Goal: Task Accomplishment & Management: Manage account settings

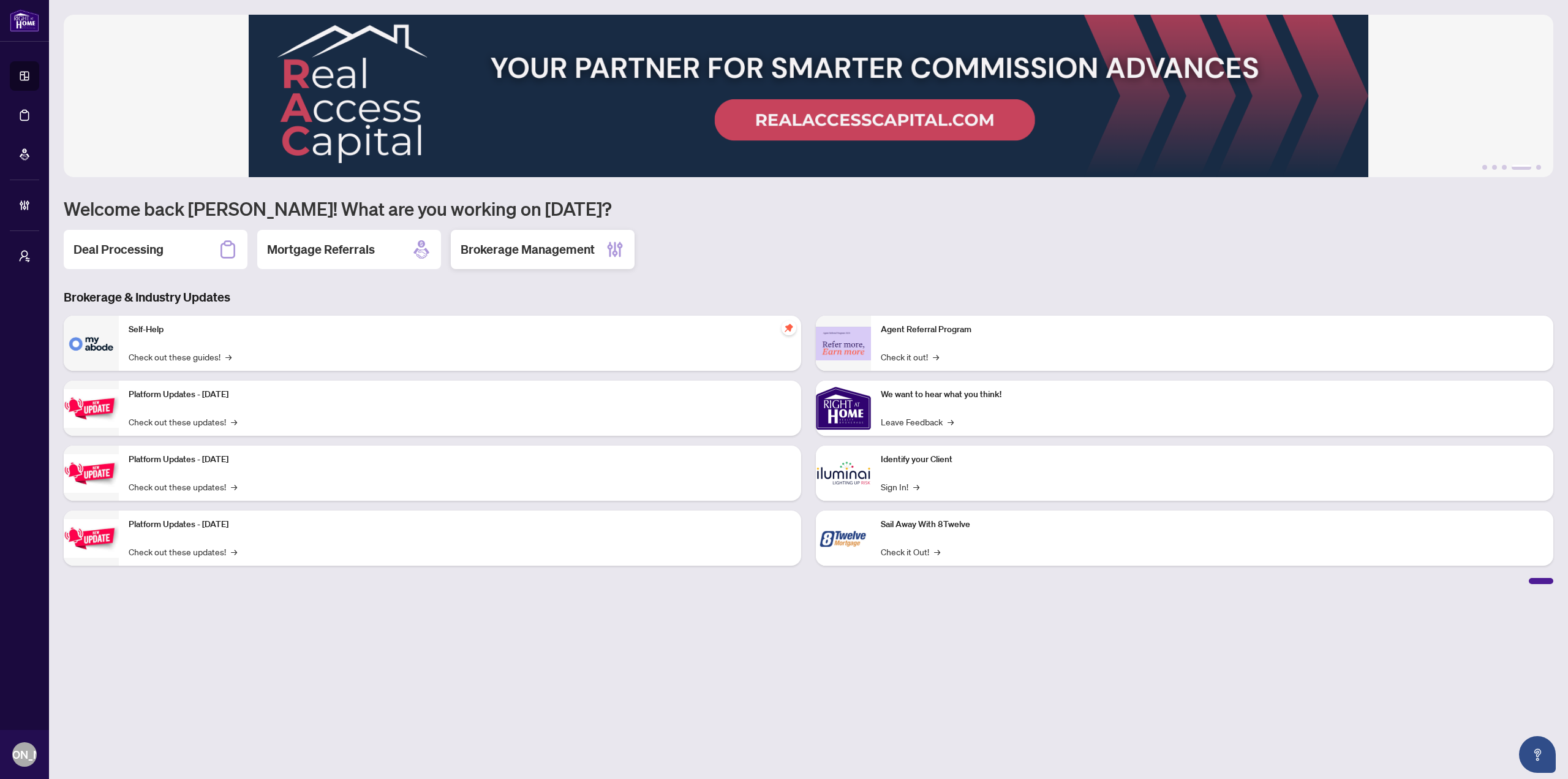
click at [563, 257] on h2 "Brokerage Management" at bounding box center [528, 249] width 134 height 17
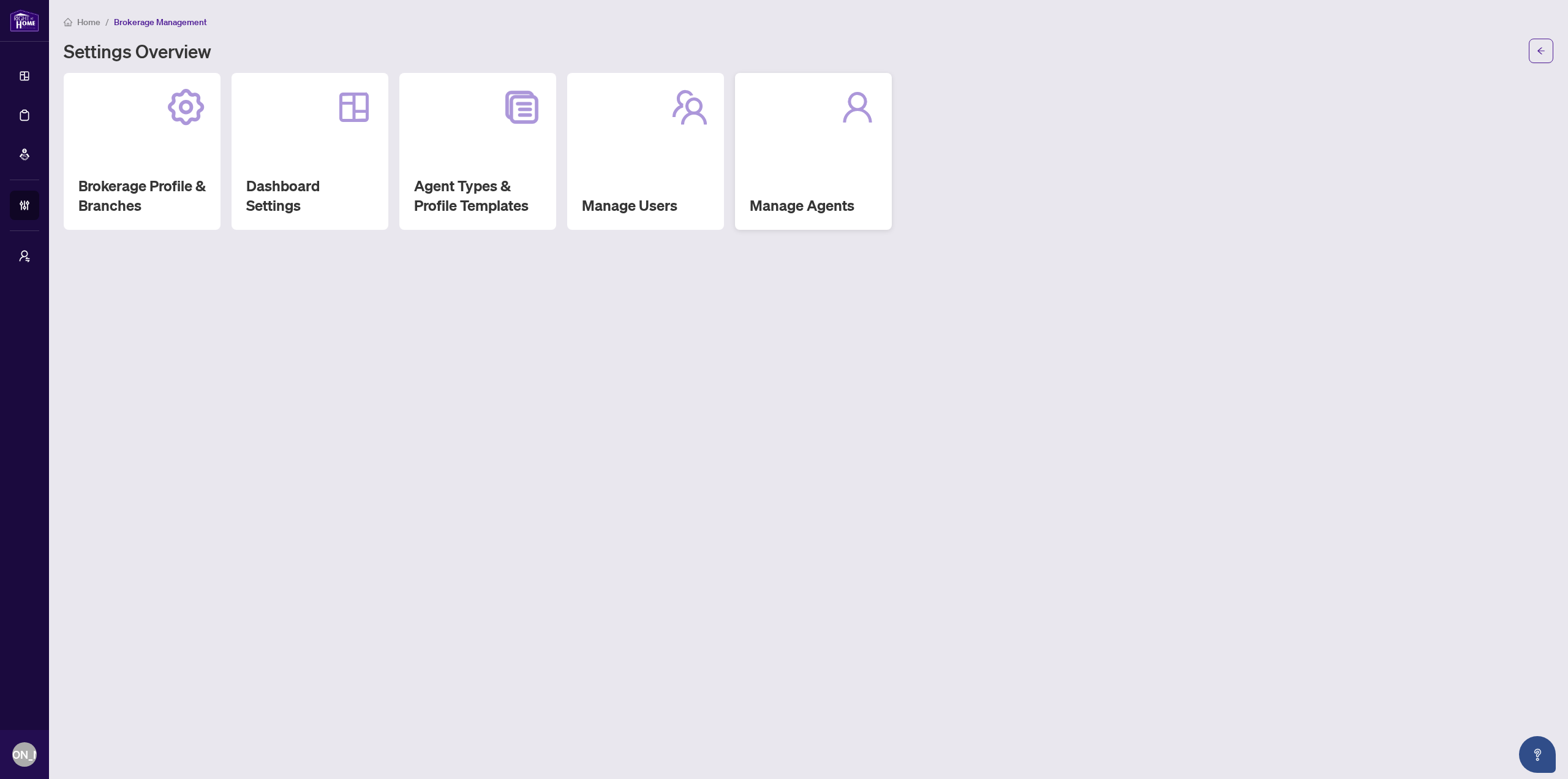
click at [864, 178] on div "Manage Agents" at bounding box center [814, 151] width 157 height 157
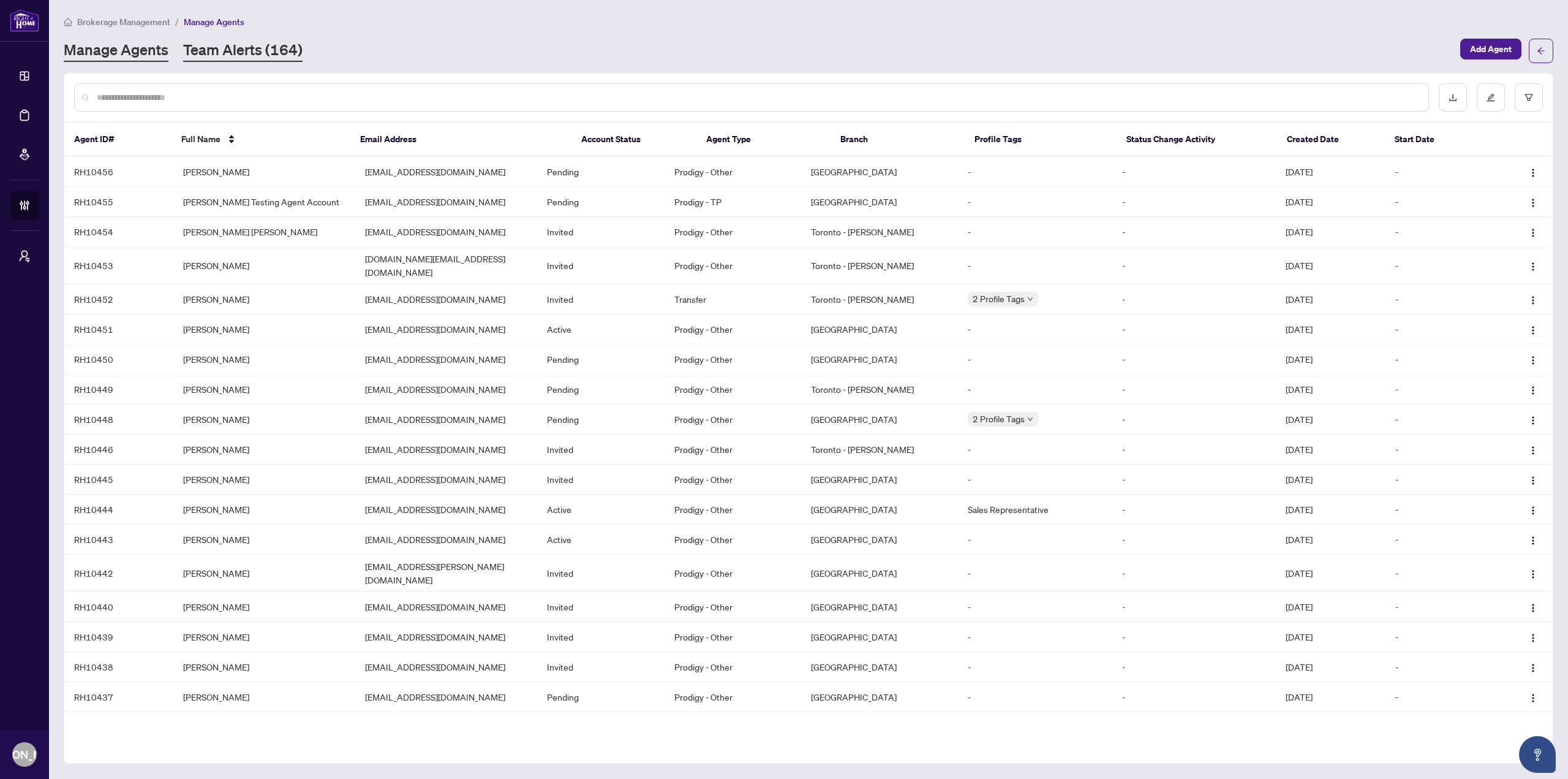
click at [246, 58] on link "Team Alerts (164)" at bounding box center [242, 50] width 120 height 22
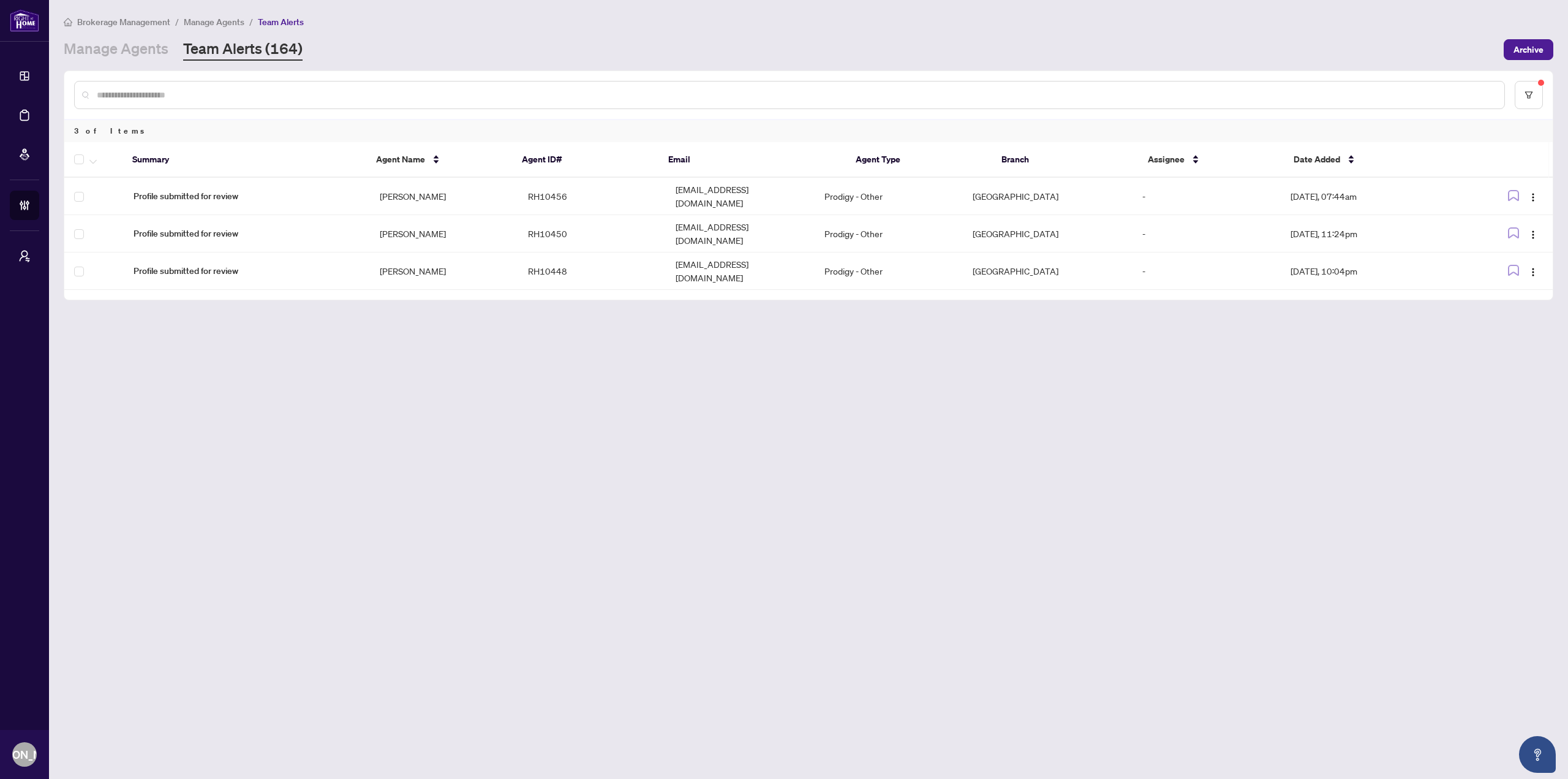
click at [593, 539] on main "Brokerage Management / Manage Agents / Team Alerts Manage Agents Team Alerts (1…" at bounding box center [809, 390] width 1520 height 779
click at [1529, 96] on icon "filter" at bounding box center [1528, 95] width 9 height 9
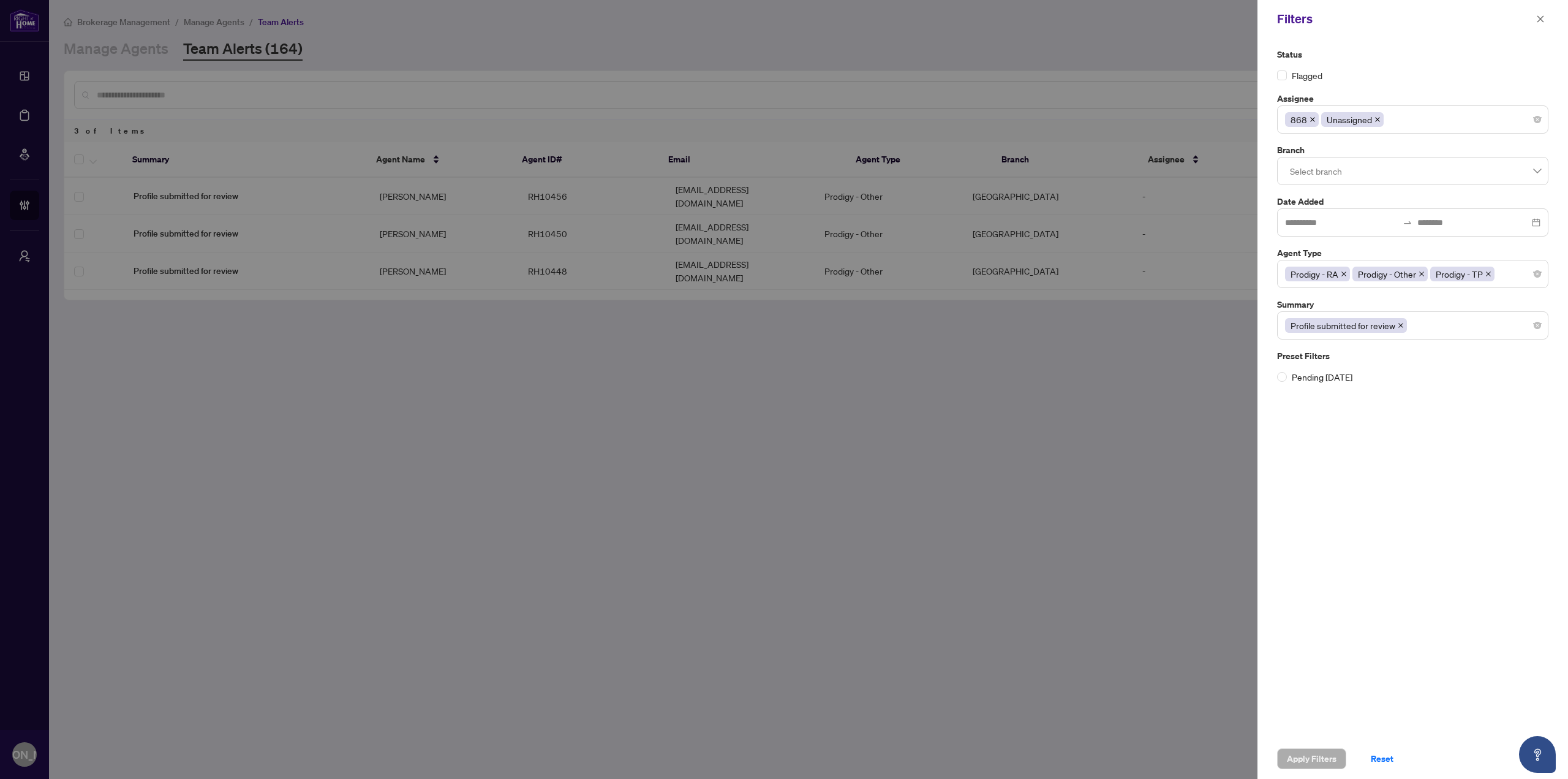
click at [1312, 118] on icon "close" at bounding box center [1313, 120] width 6 height 6
click at [1390, 125] on div "Unassigned" at bounding box center [1413, 120] width 255 height 22
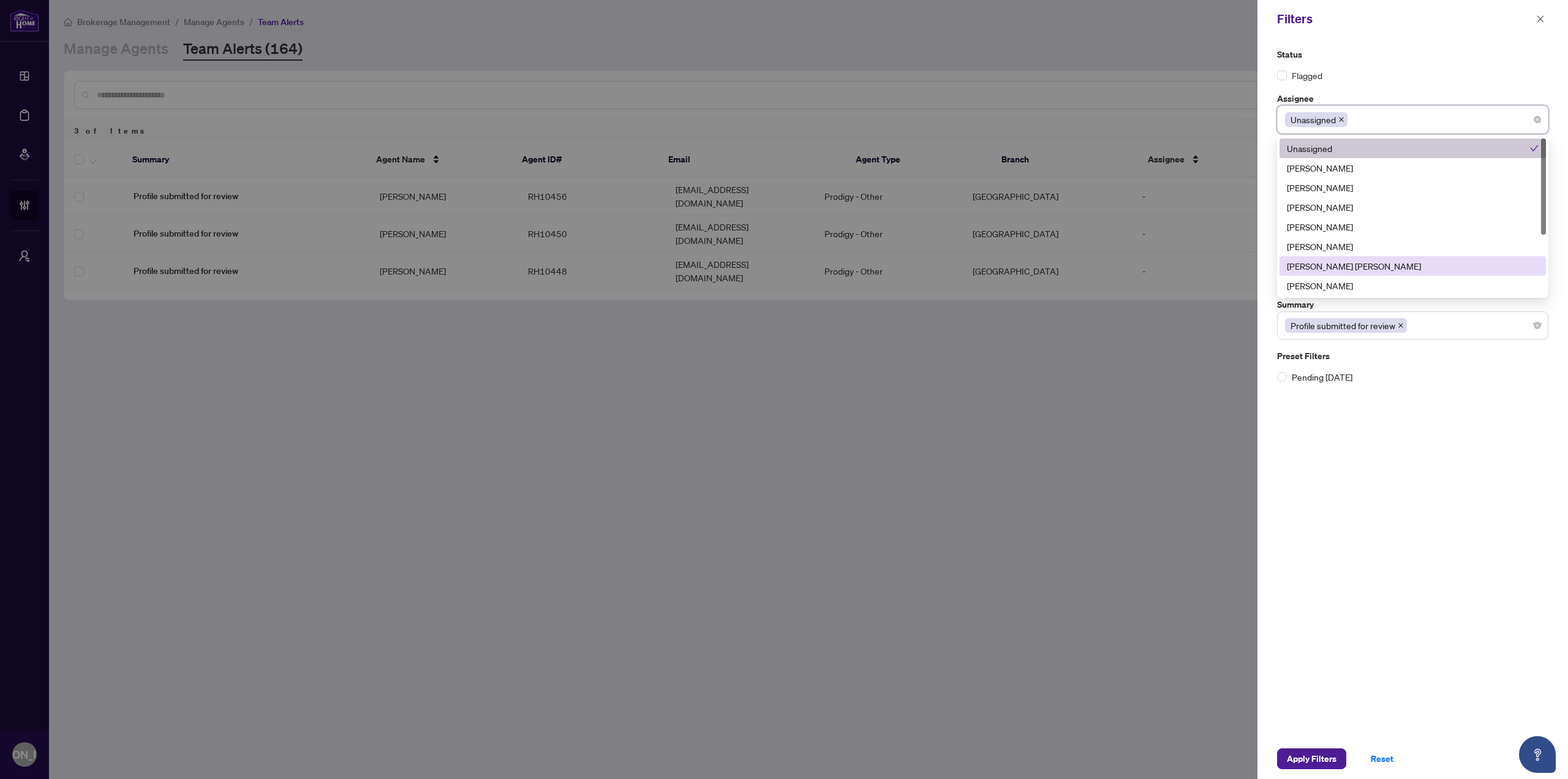
scroll to position [98, 0]
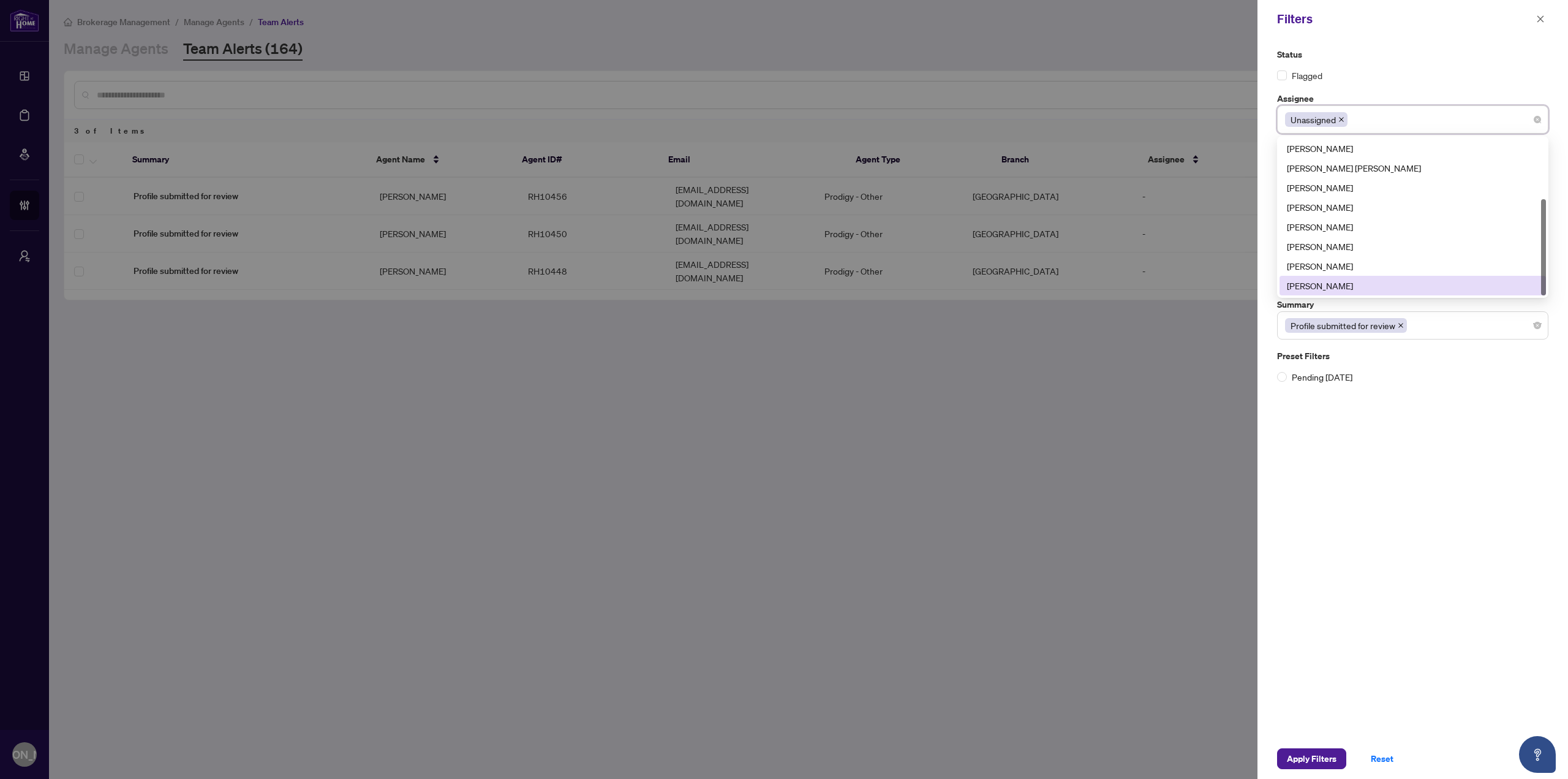
click at [1089, 426] on div at bounding box center [784, 390] width 1568 height 779
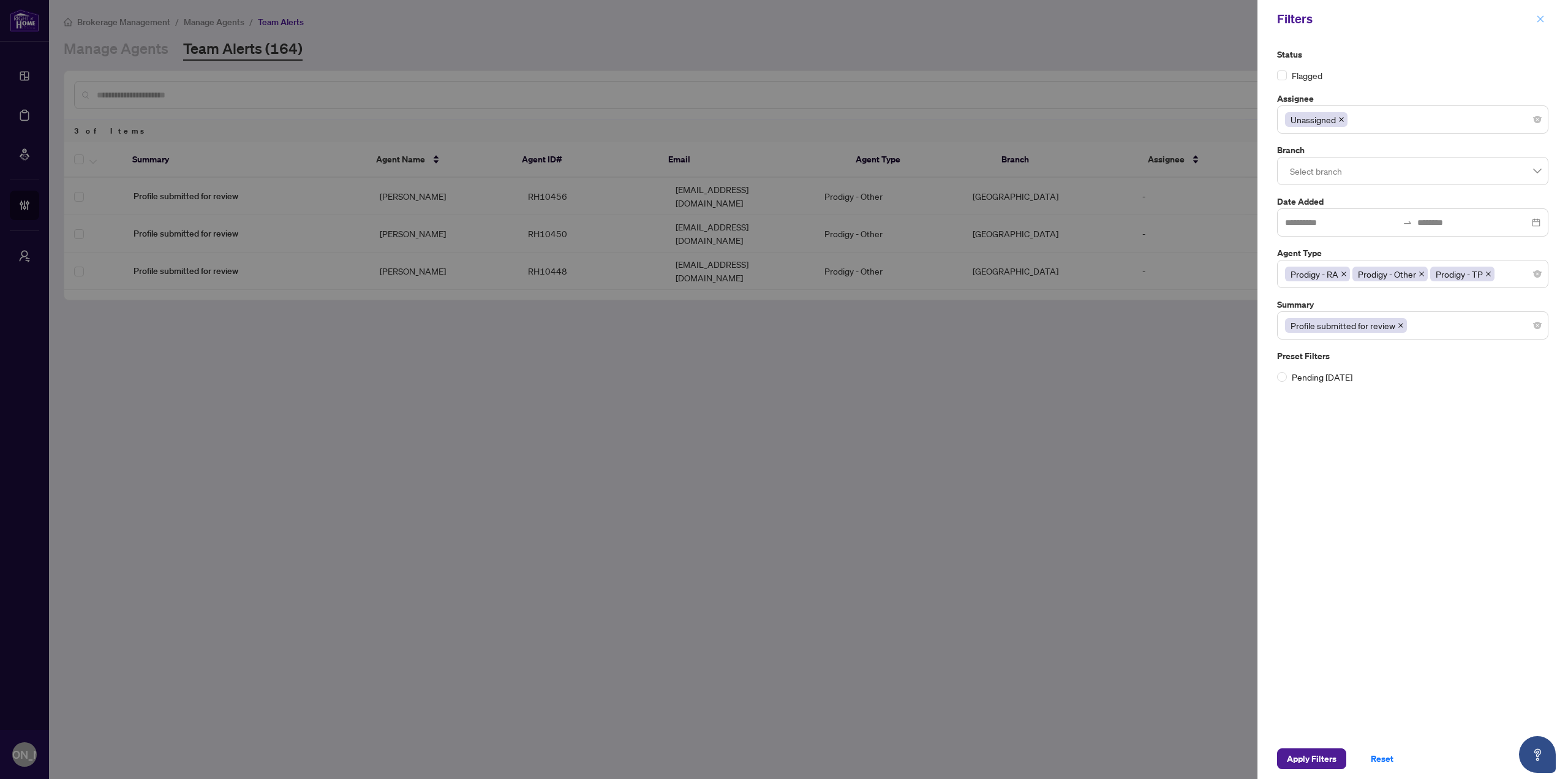
click at [1545, 24] on button "button" at bounding box center [1540, 19] width 16 height 15
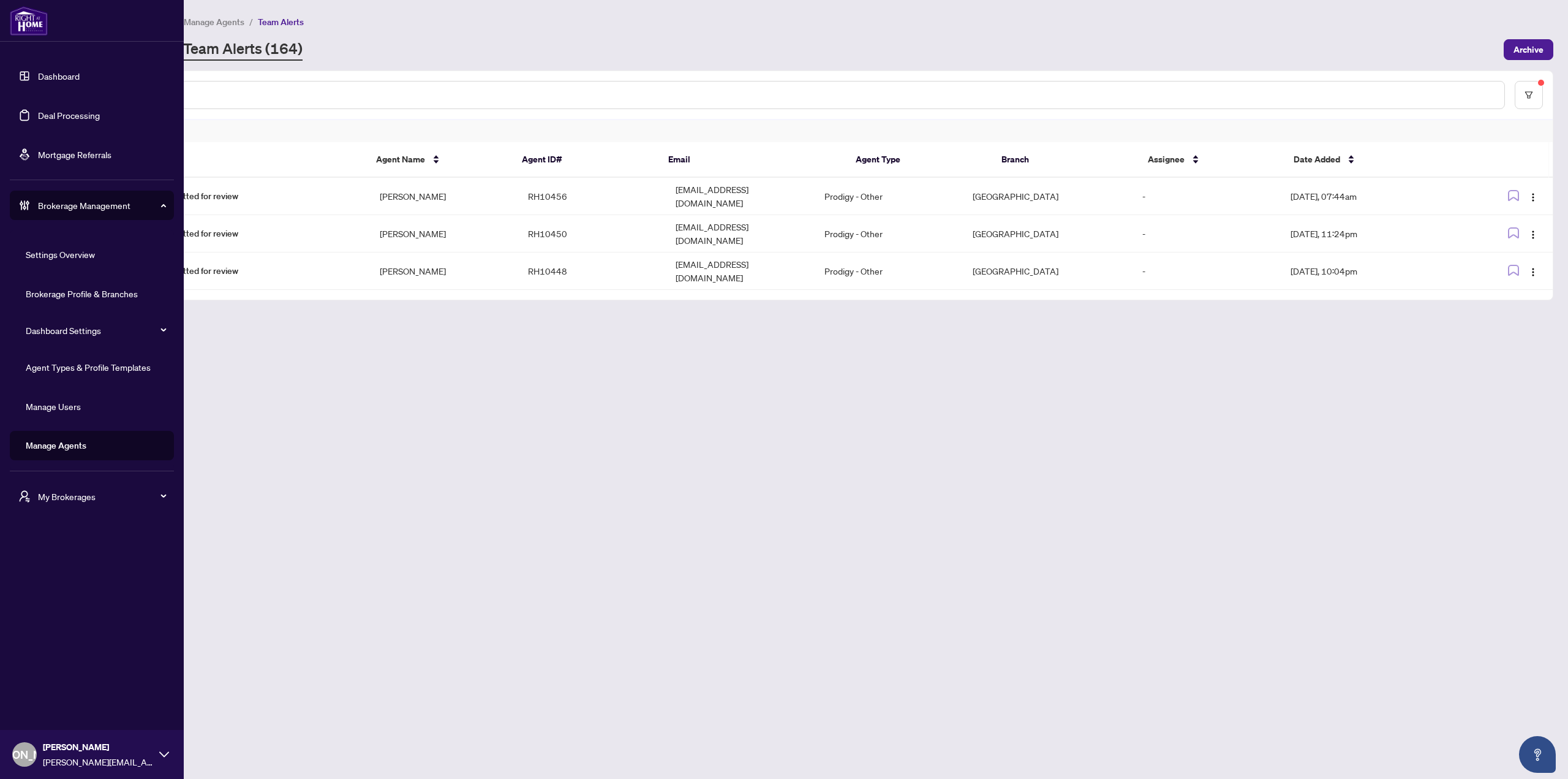
click at [38, 80] on link "Dashboard" at bounding box center [58, 75] width 42 height 11
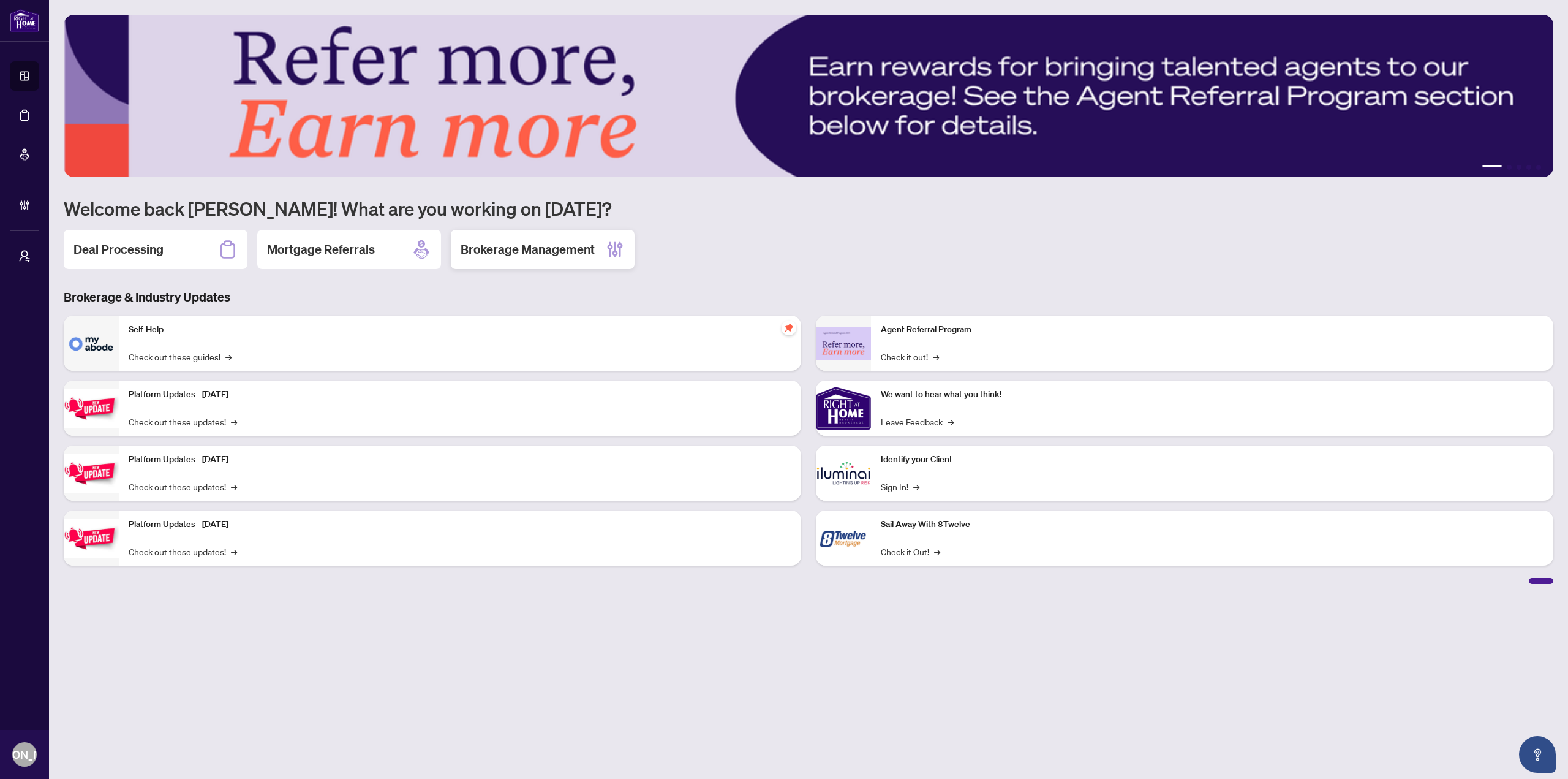
click at [503, 247] on h2 "Brokerage Management" at bounding box center [528, 249] width 134 height 17
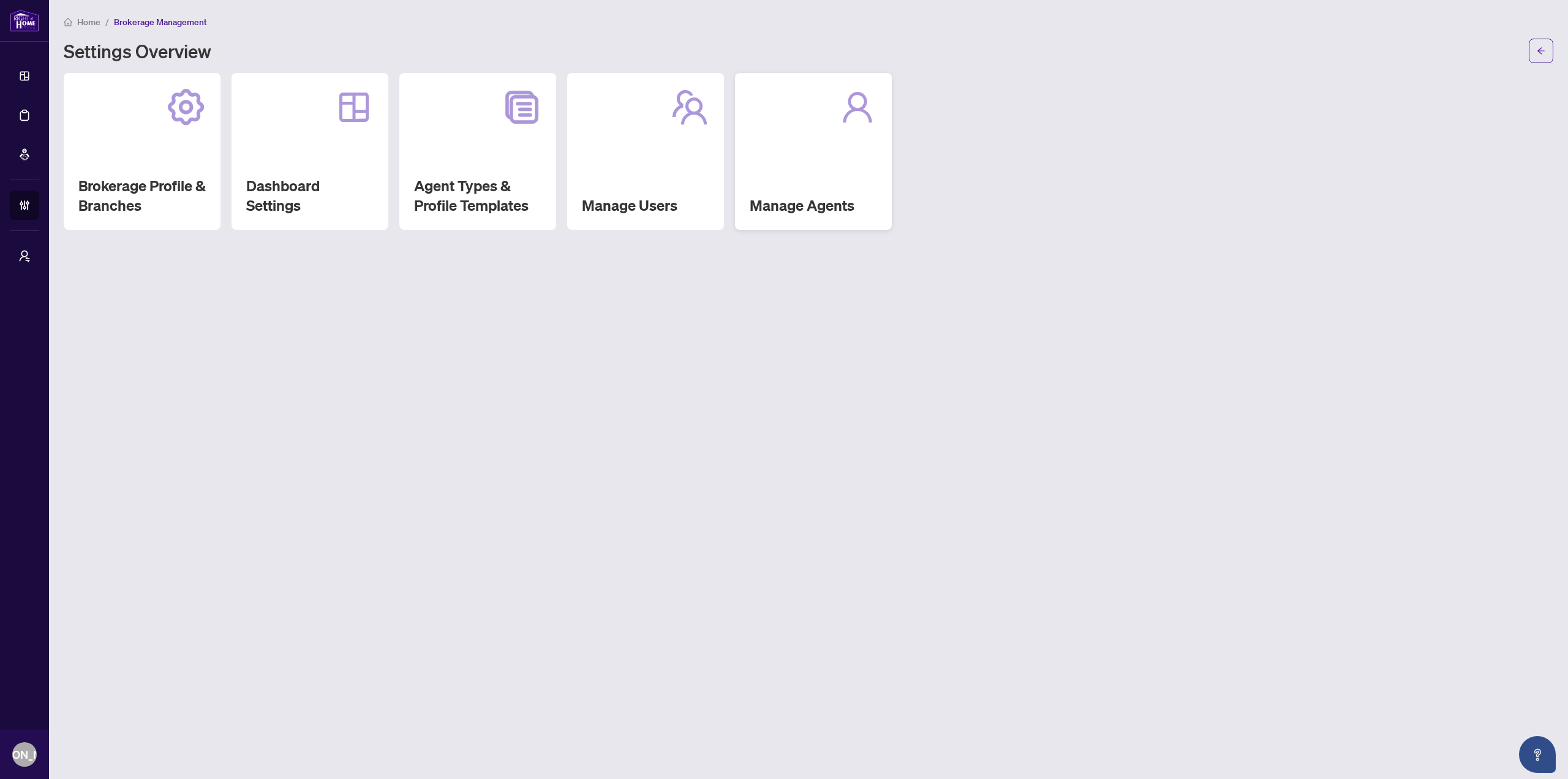
click at [824, 148] on div "Manage Agents" at bounding box center [814, 151] width 157 height 157
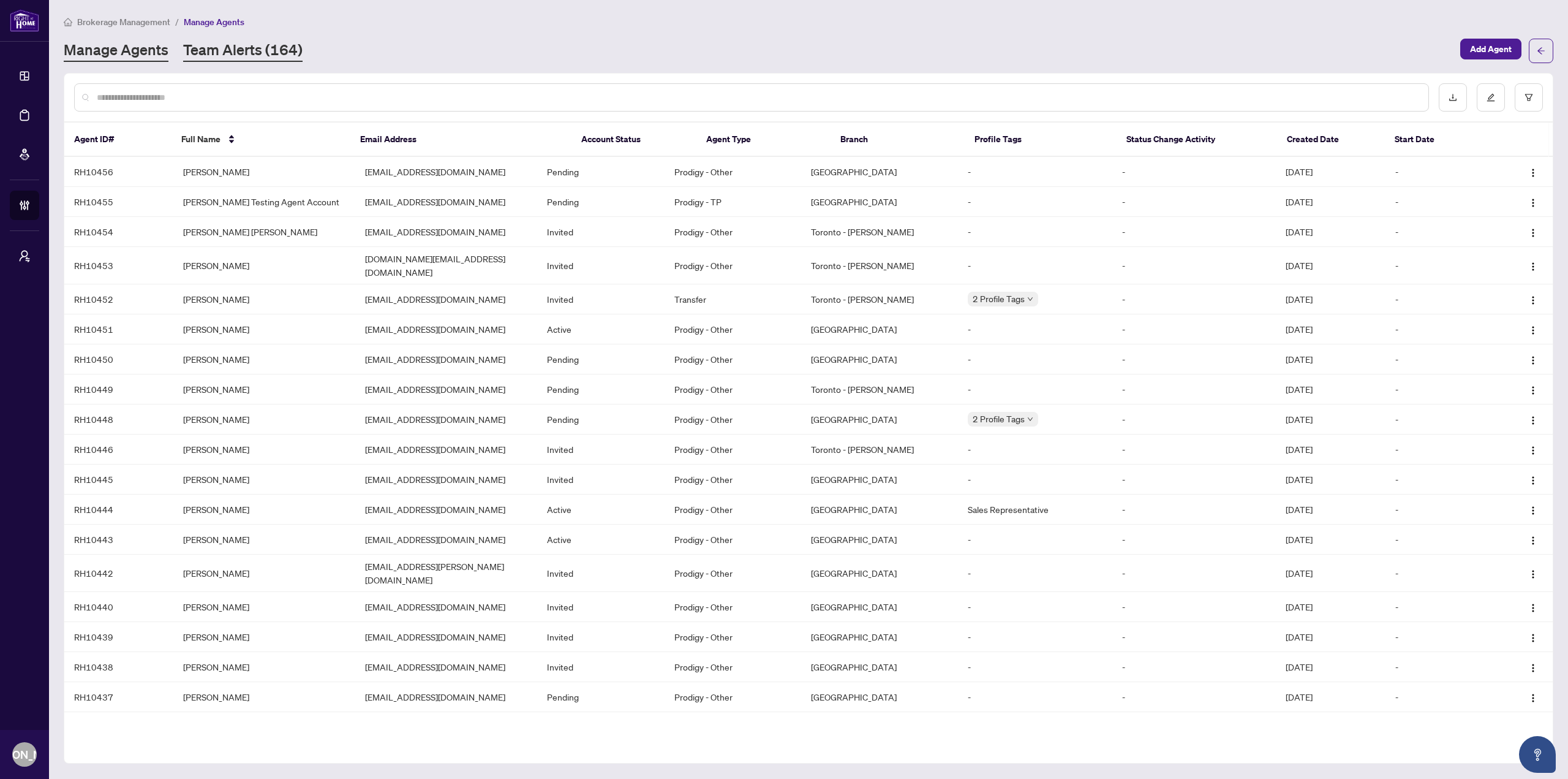
click at [281, 43] on link "Team Alerts (164)" at bounding box center [242, 50] width 120 height 22
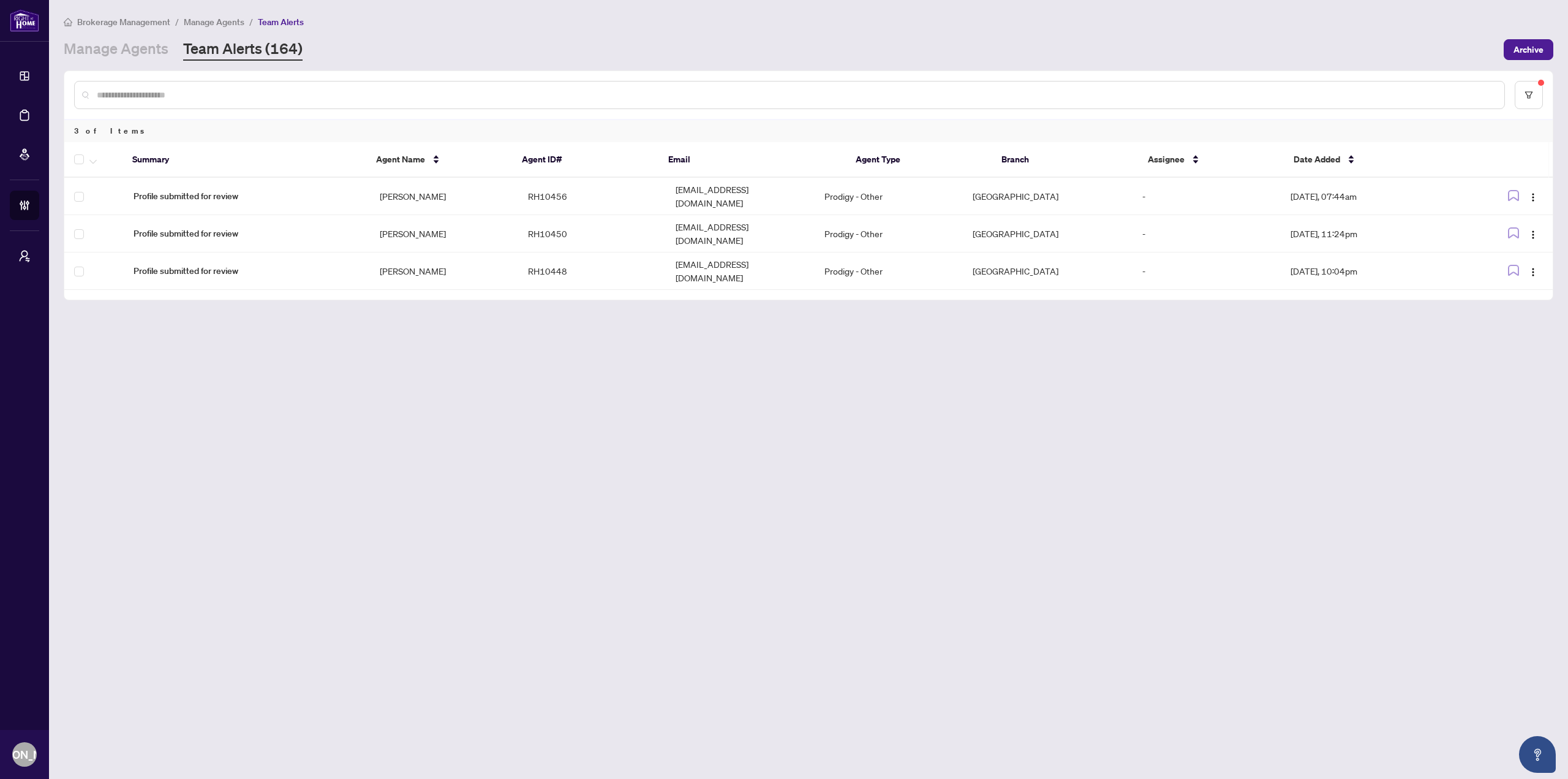
click at [1545, 94] on div at bounding box center [809, 95] width 1489 height 47
click at [1531, 99] on button "button" at bounding box center [1528, 95] width 29 height 29
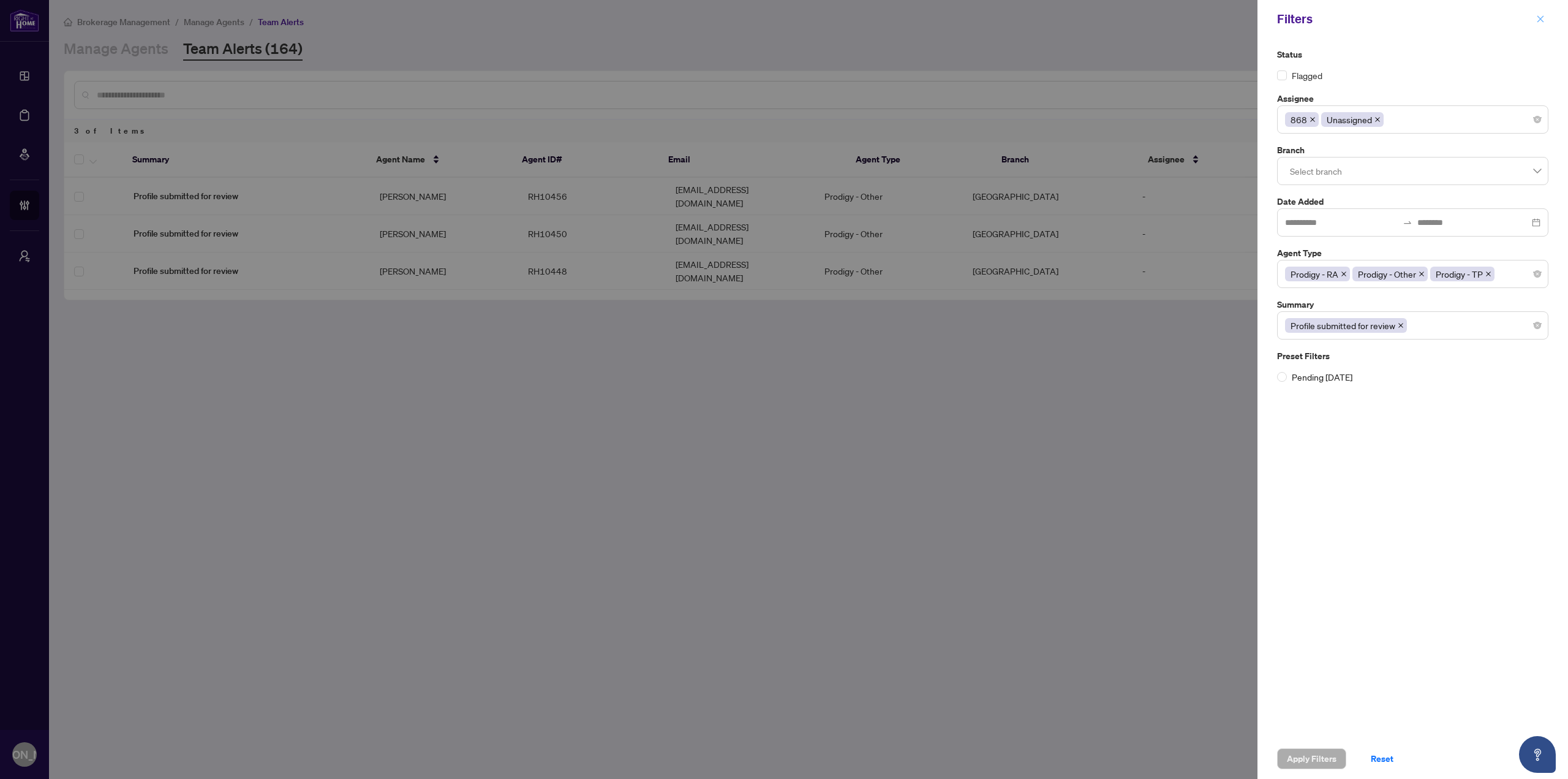
click at [1536, 20] on icon "close" at bounding box center [1540, 19] width 9 height 9
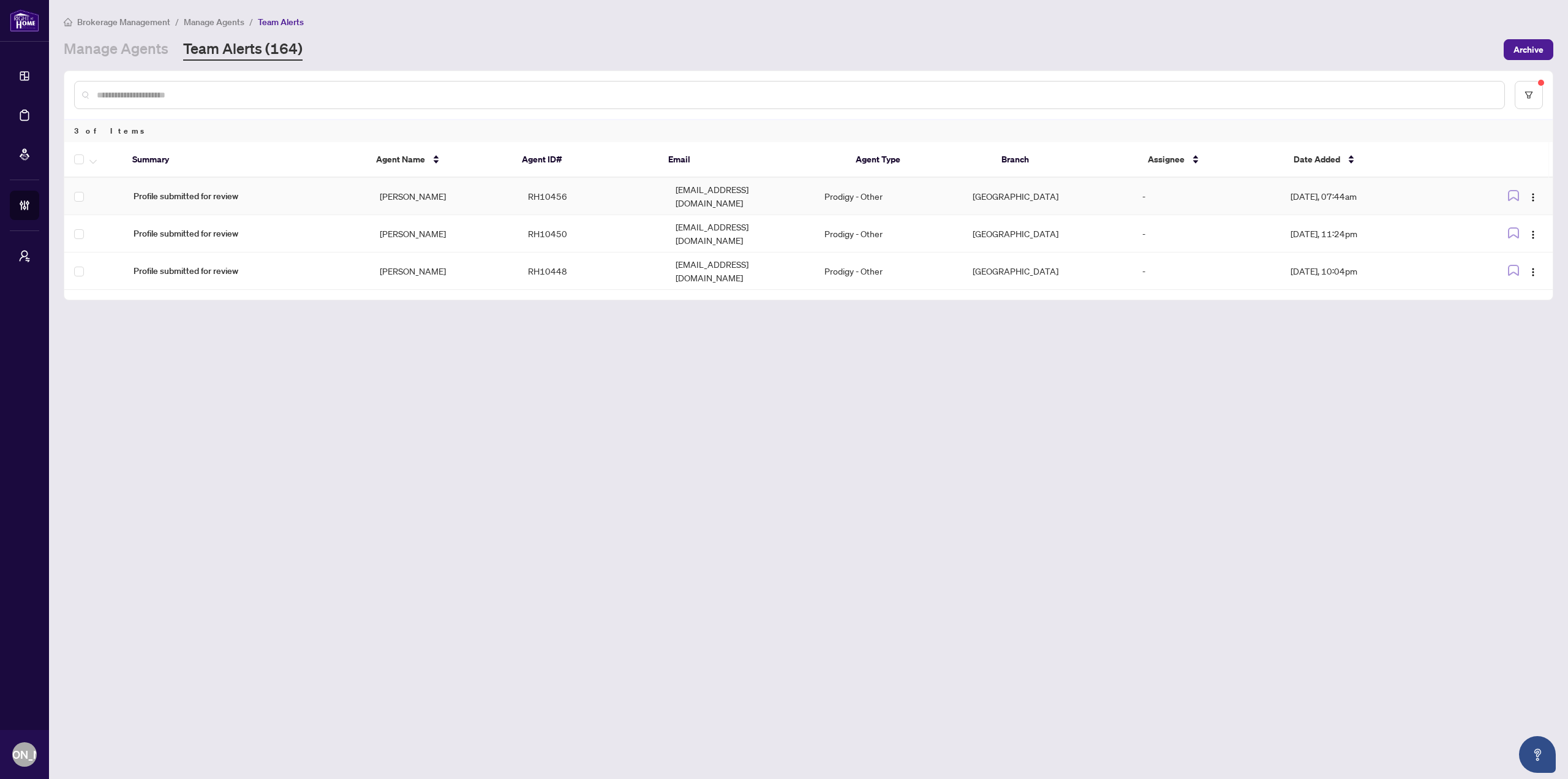
click at [915, 198] on td "Prodigy - Other" at bounding box center [889, 197] width 148 height 38
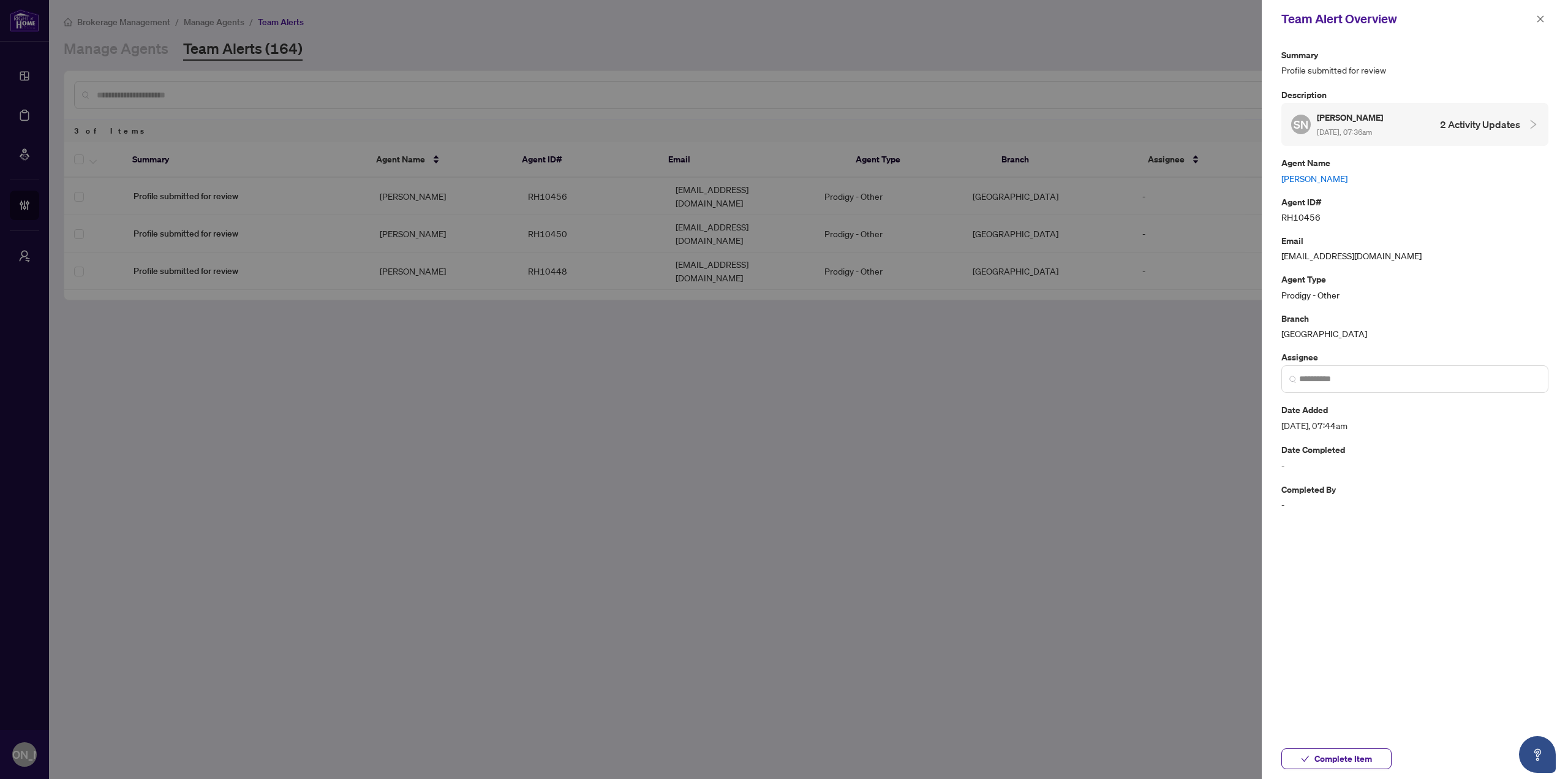
click at [1302, 178] on link "Sam Naiel" at bounding box center [1415, 179] width 267 height 14
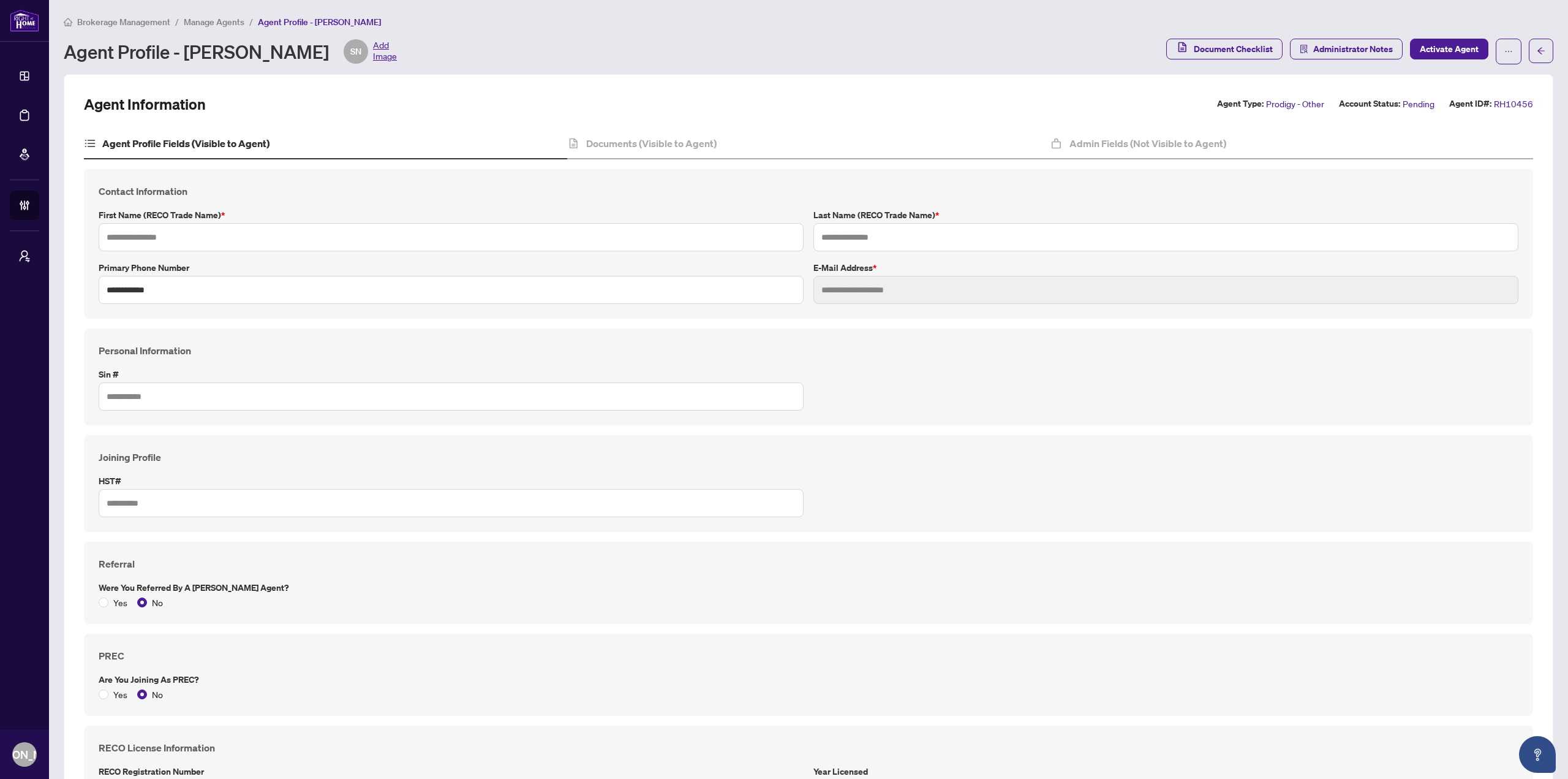
type input "***"
type input "*****"
type input "**********"
type input "*********"
type input "**********"
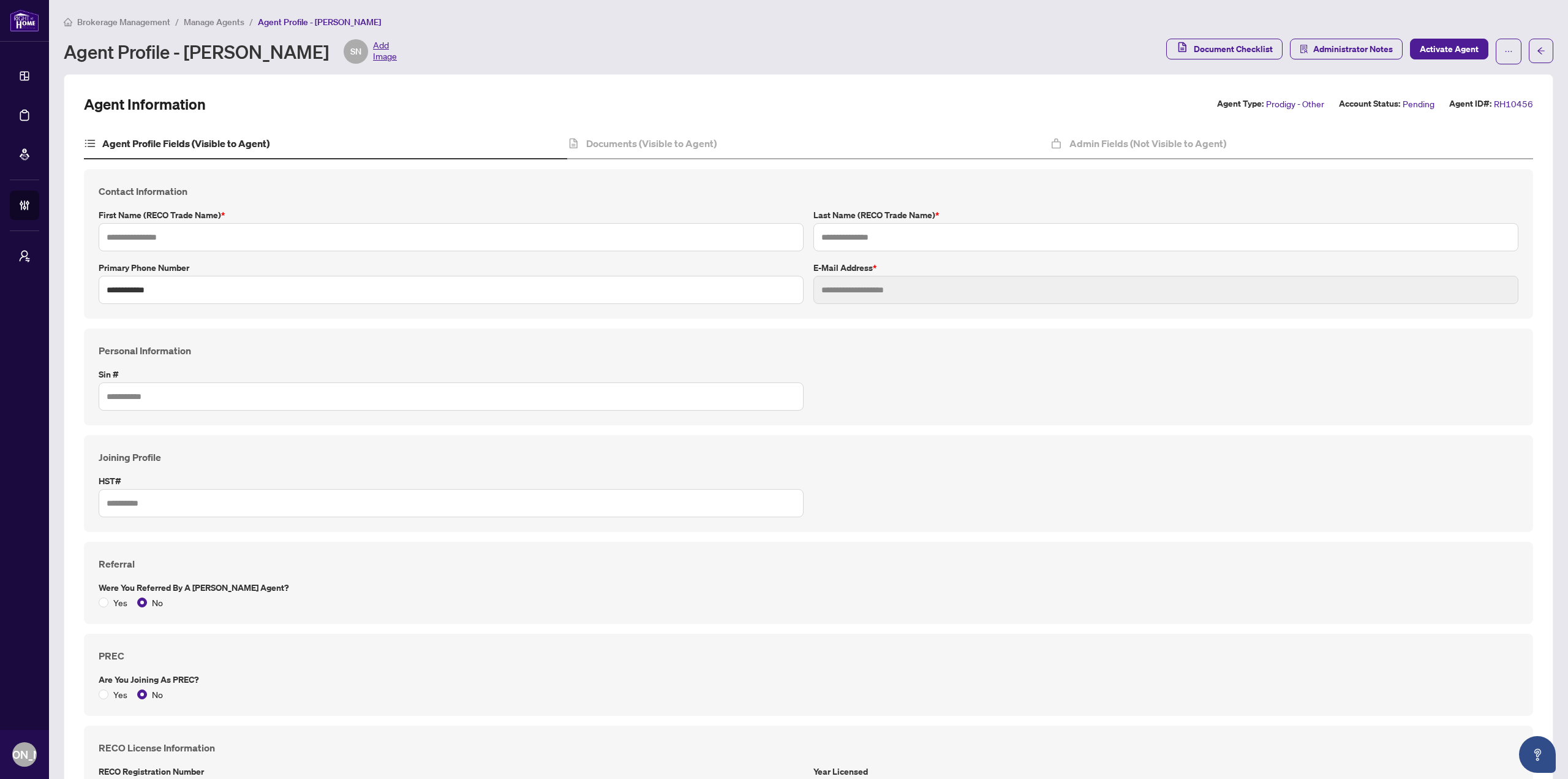
type input "*******"
type input "****"
type input "**********"
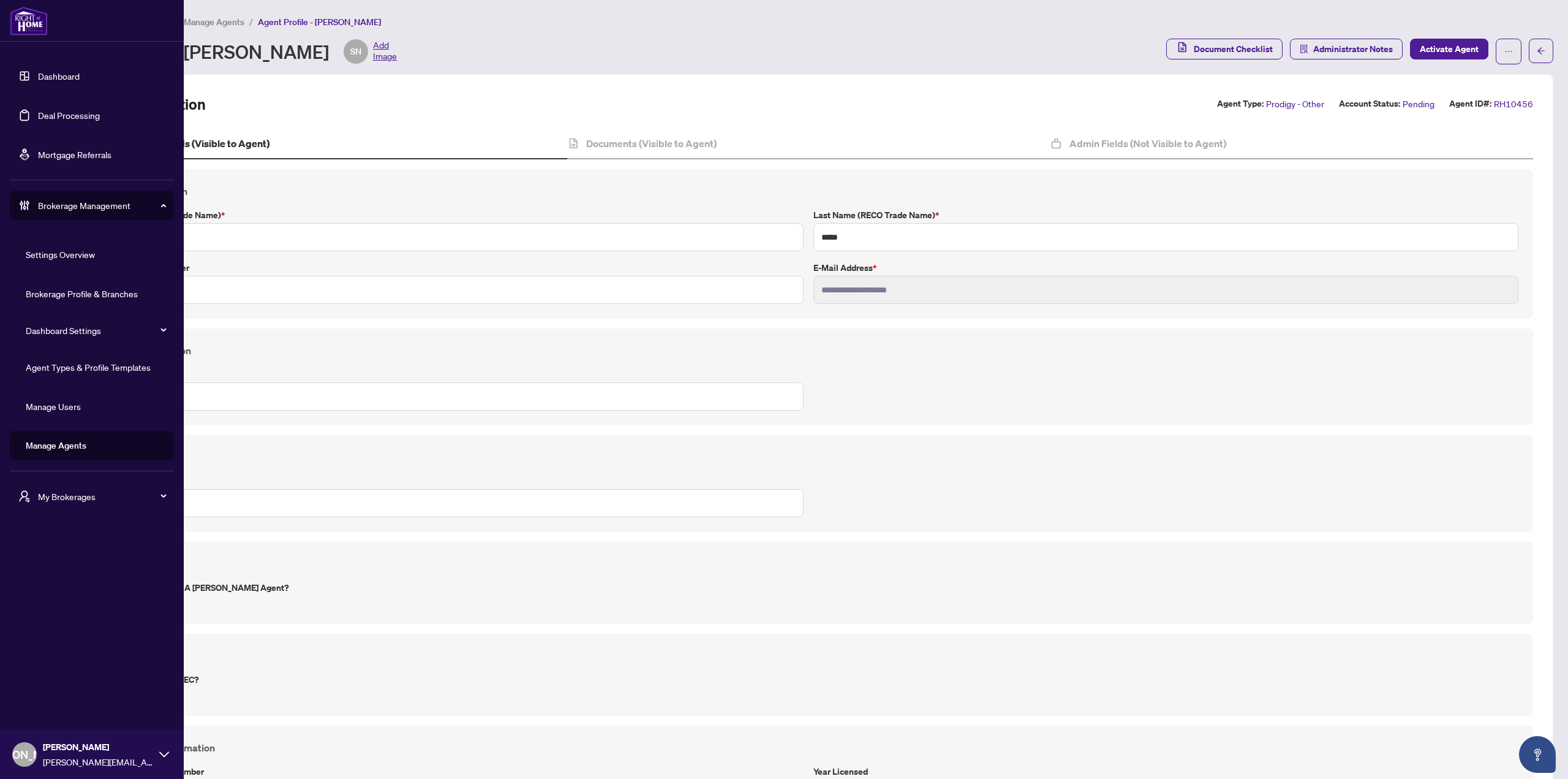
click at [31, 763] on span "JA" at bounding box center [24, 753] width 25 height 25
click at [30, 763] on span "JA" at bounding box center [24, 753] width 86 height 17
click at [38, 81] on link "Dashboard" at bounding box center [58, 75] width 42 height 11
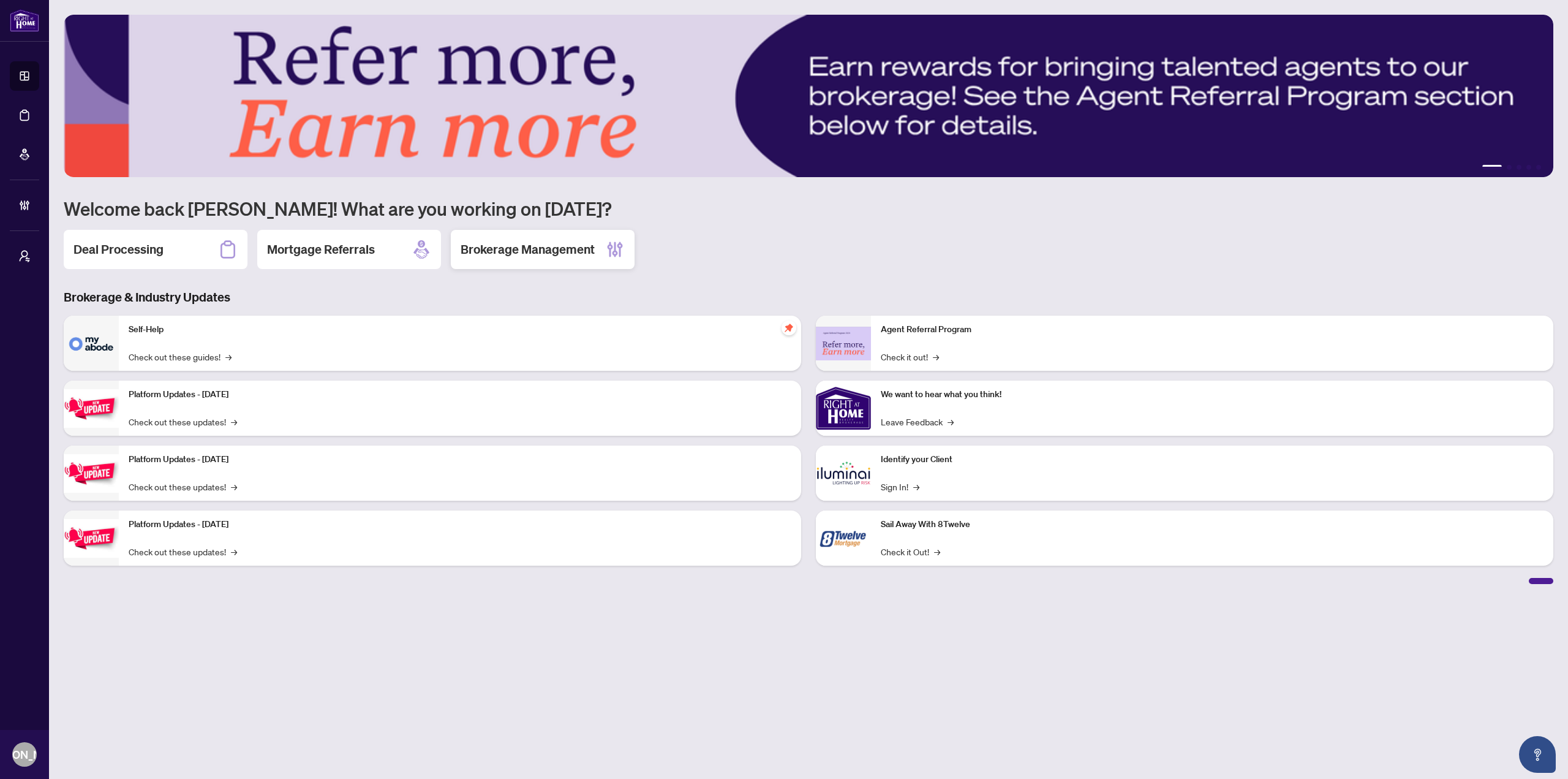
click at [582, 254] on h2 "Brokerage Management" at bounding box center [528, 249] width 134 height 17
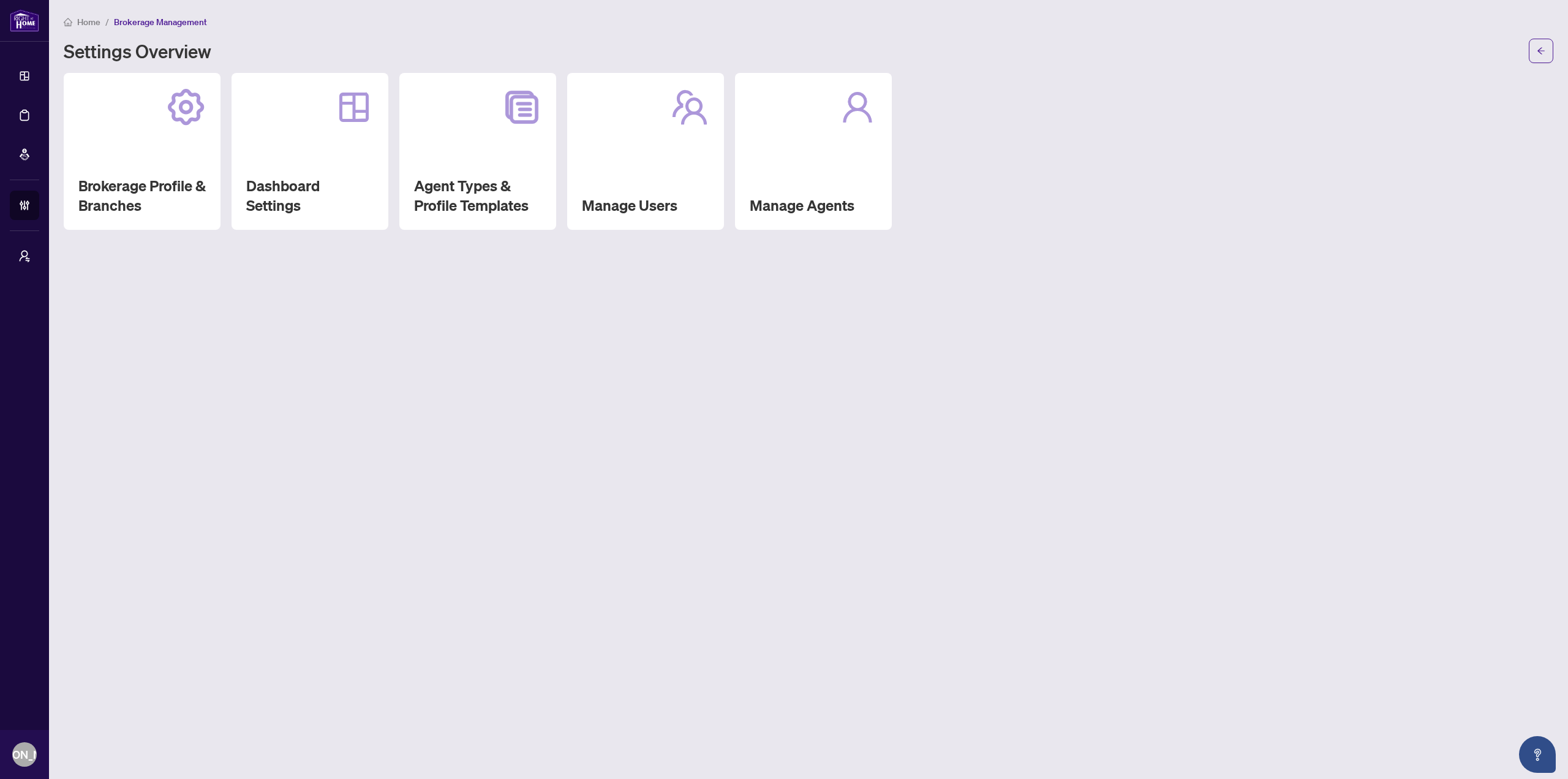
click at [820, 155] on div "Manage Agents" at bounding box center [814, 151] width 157 height 157
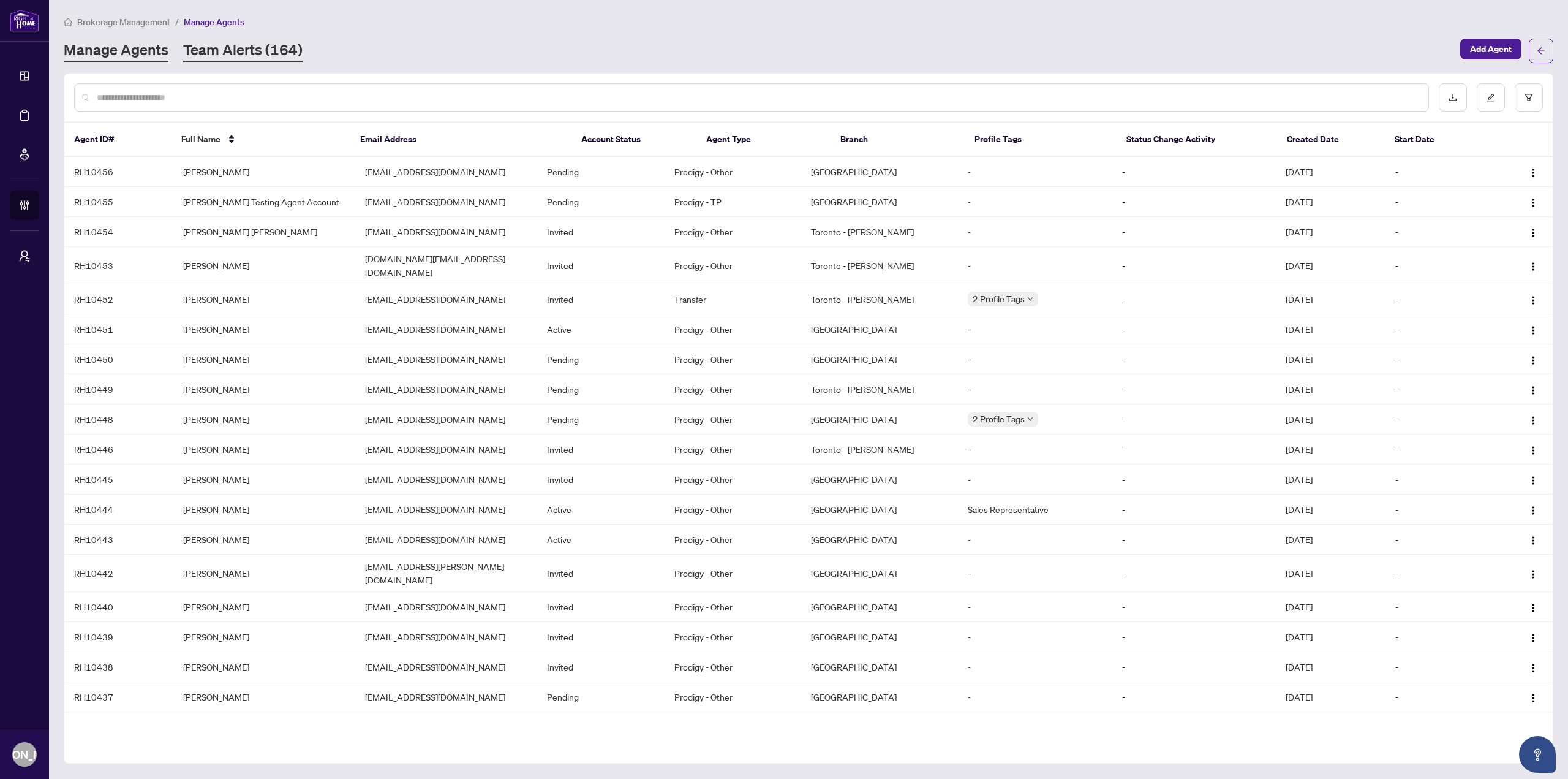
click at [272, 47] on link "Team Alerts (164)" at bounding box center [242, 50] width 120 height 22
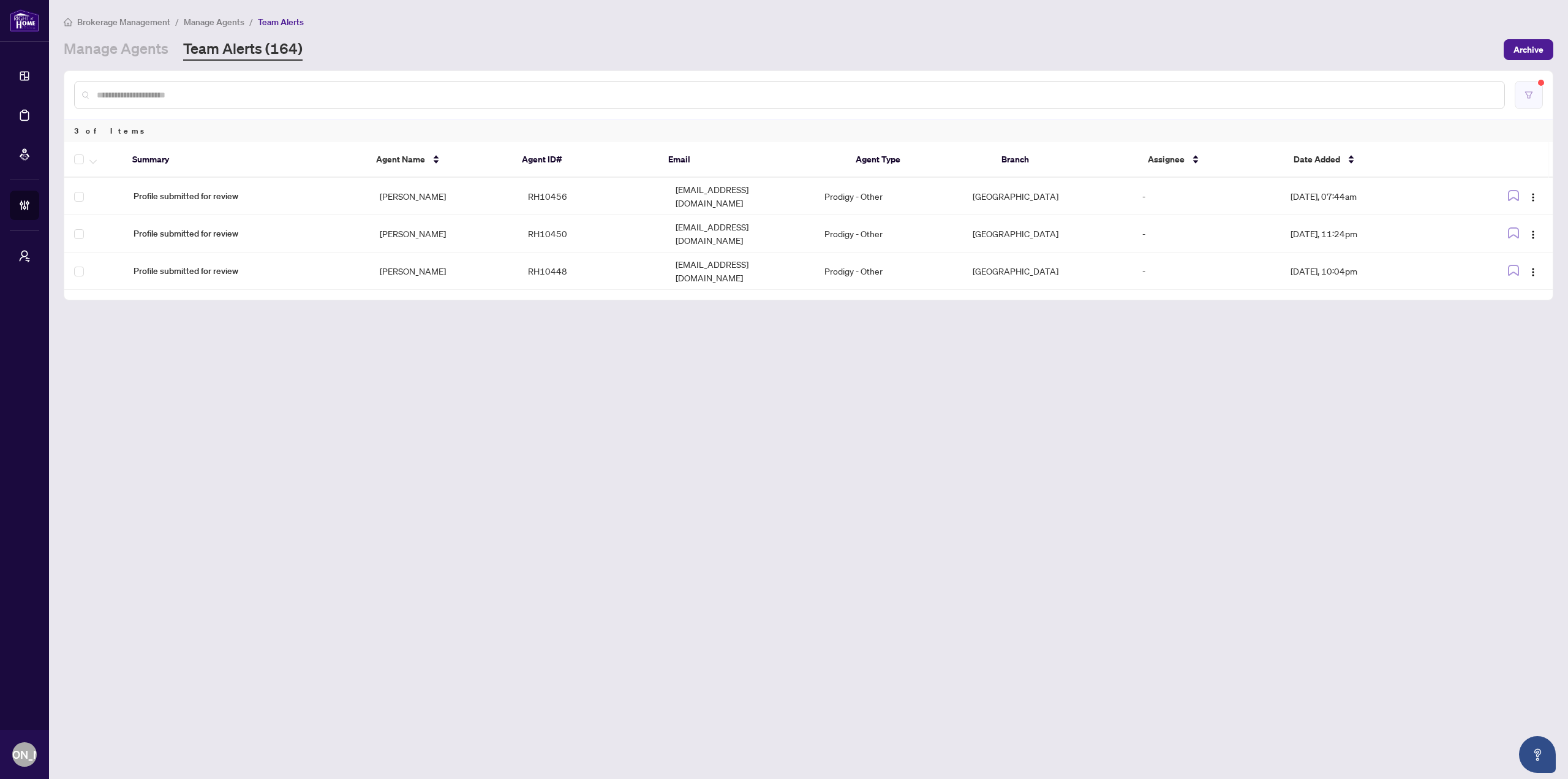
click at [1524, 92] on button "button" at bounding box center [1528, 95] width 29 height 29
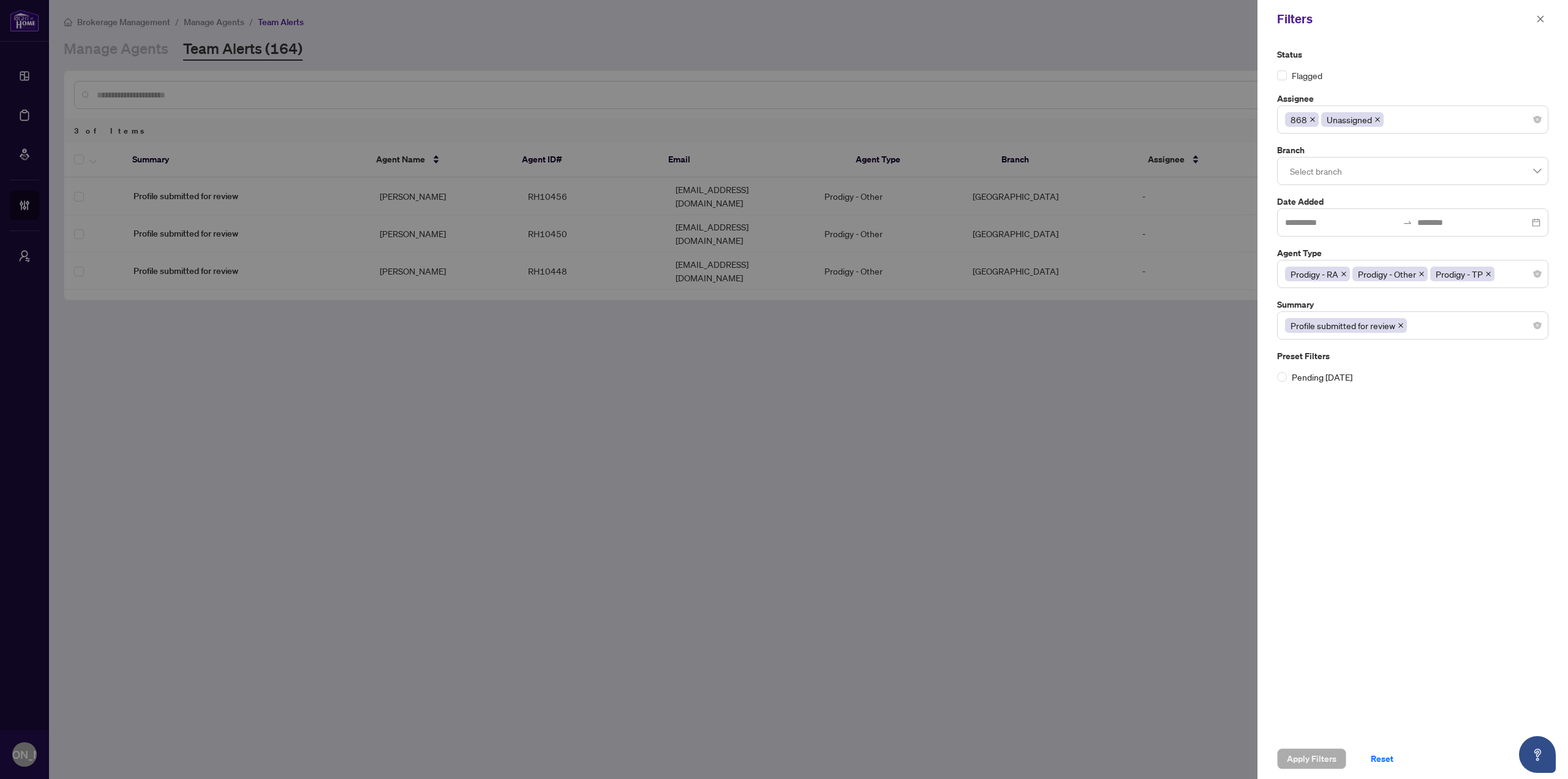
click at [1313, 121] on icon "close" at bounding box center [1313, 119] width 5 height 5
click at [1304, 762] on span "Apply Filters" at bounding box center [1312, 758] width 49 height 20
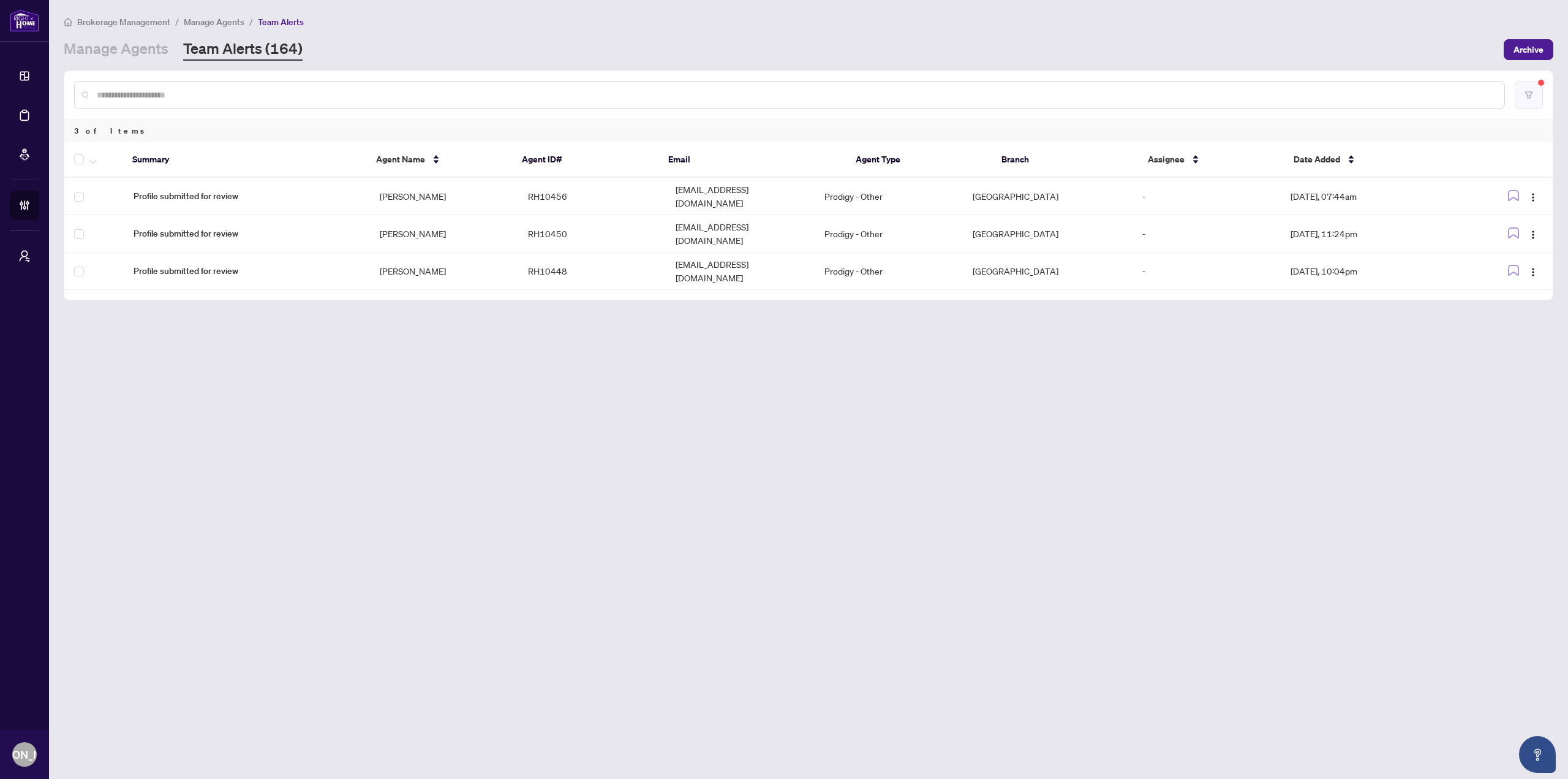
click at [1529, 93] on icon "filter" at bounding box center [1528, 95] width 9 height 9
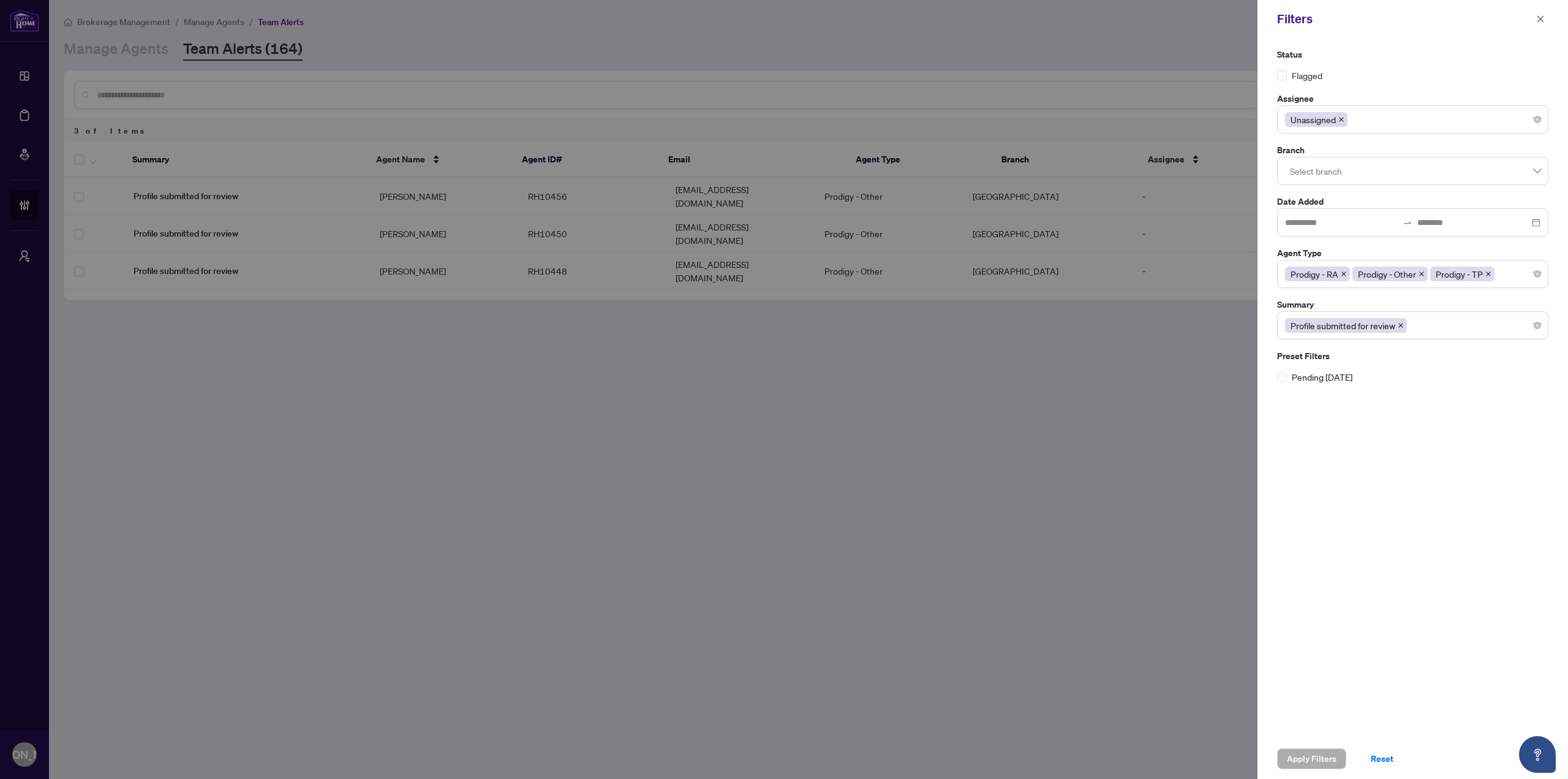
click at [1447, 130] on div "Unassigned" at bounding box center [1413, 120] width 255 height 22
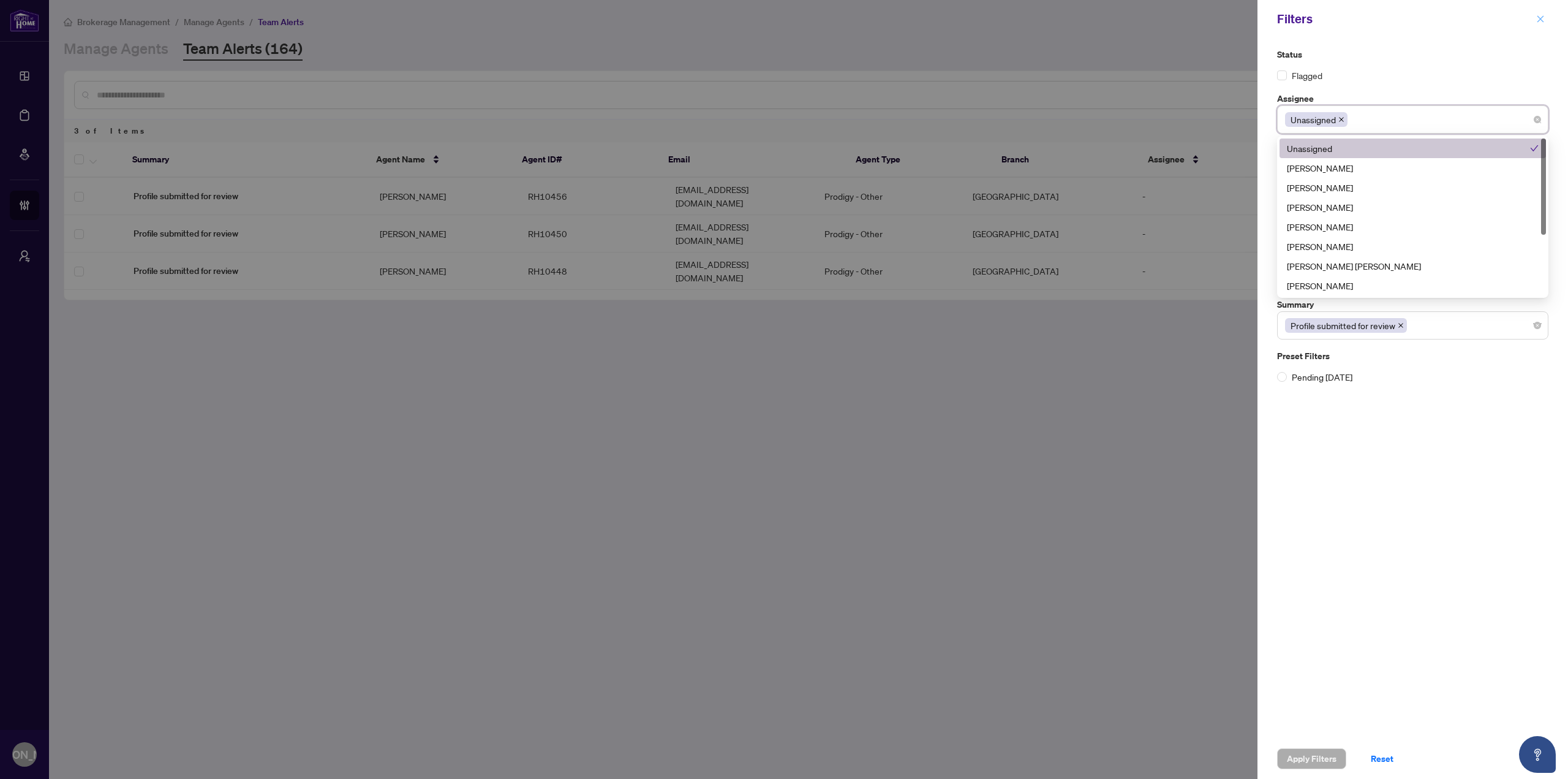
click at [1540, 15] on icon "close" at bounding box center [1540, 19] width 9 height 9
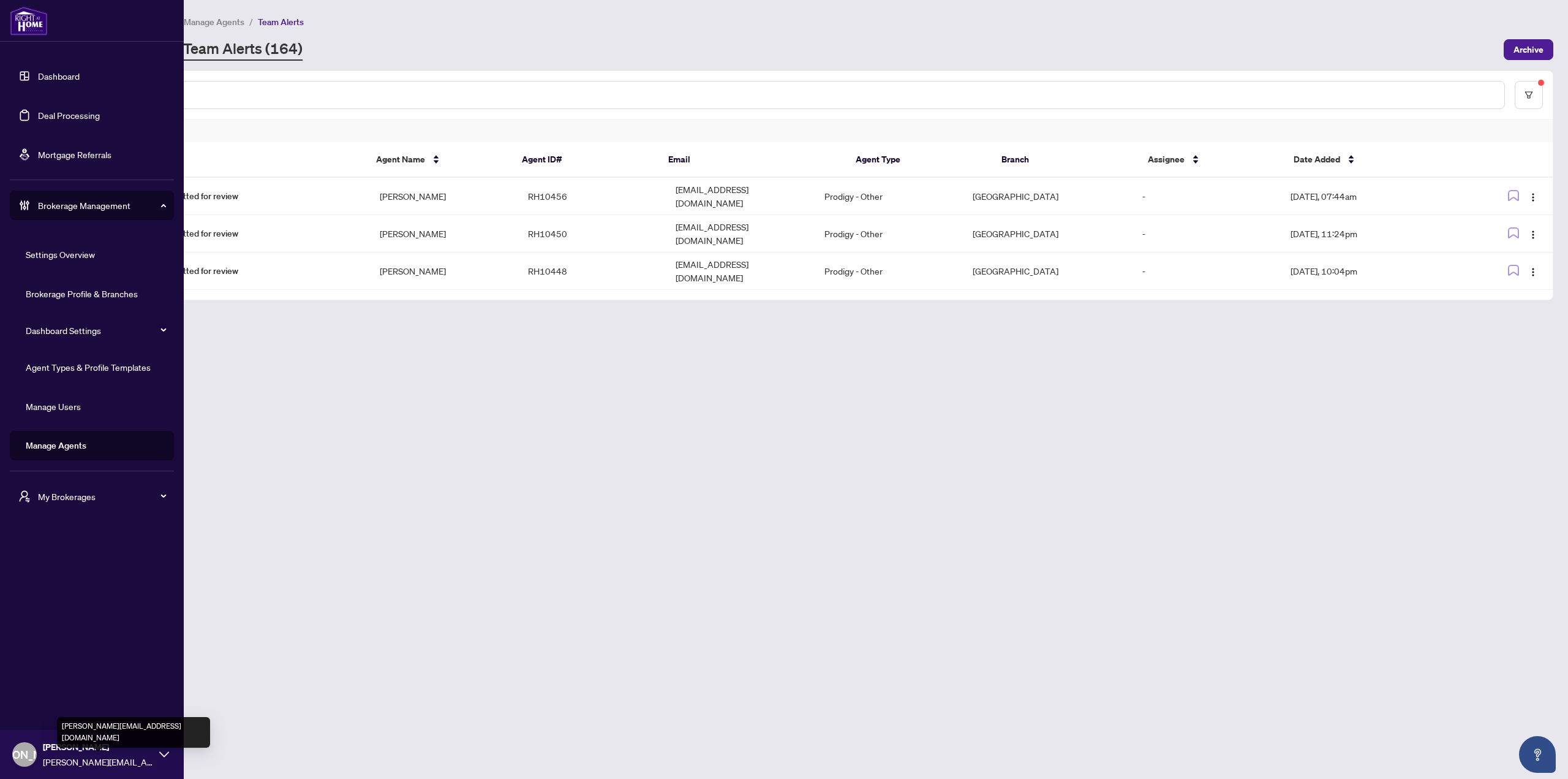
click at [81, 754] on span "josepha@myabode.ca" at bounding box center [98, 761] width 111 height 14
click at [63, 715] on button "Logout" at bounding box center [92, 707] width 164 height 21
